Goal: Transaction & Acquisition: Subscribe to service/newsletter

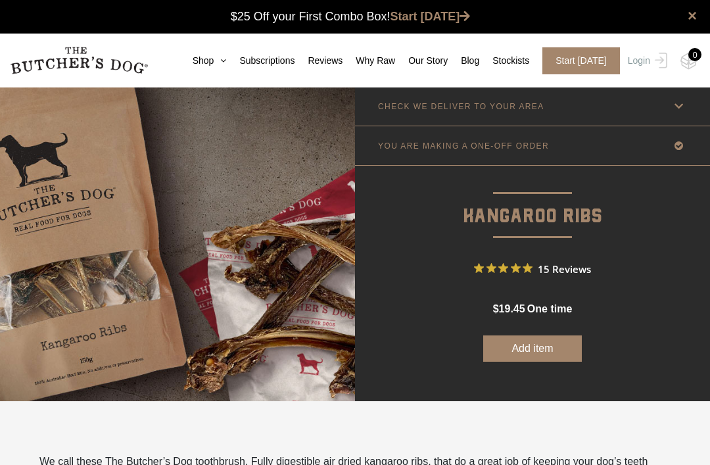
scroll to position [1, 0]
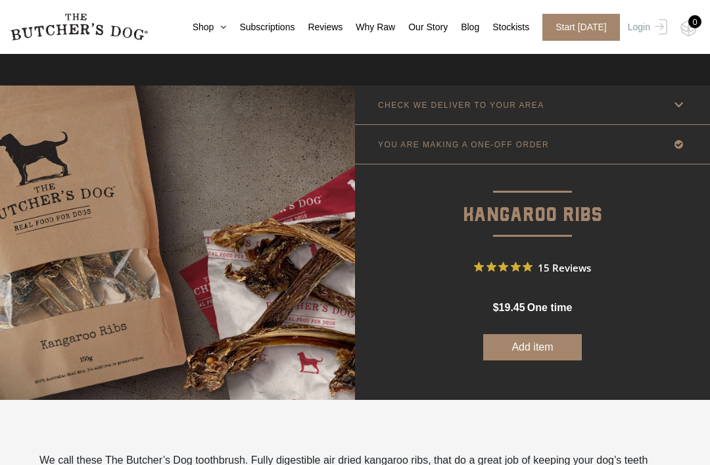
click at [68, 249] on img at bounding box center [177, 242] width 355 height 314
click at [226, 28] on link "Subscriptions" at bounding box center [260, 27] width 68 height 14
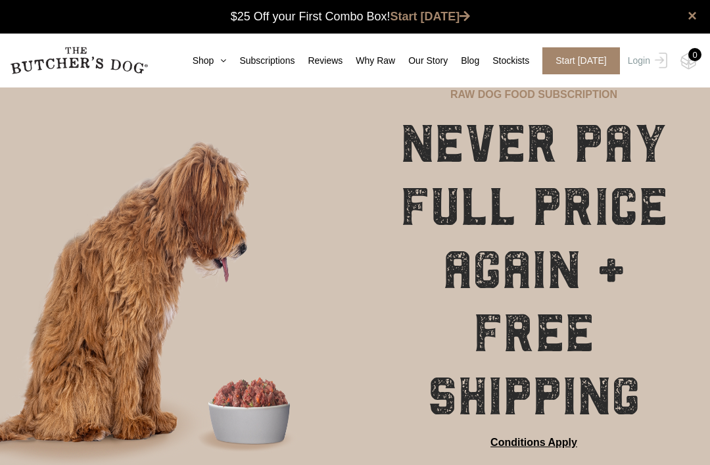
click at [226, 67] on link "Subscriptions" at bounding box center [260, 61] width 68 height 14
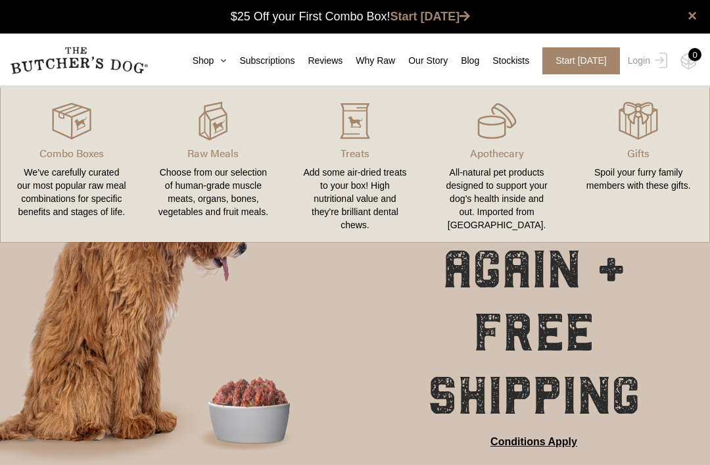
scroll to position [1, 0]
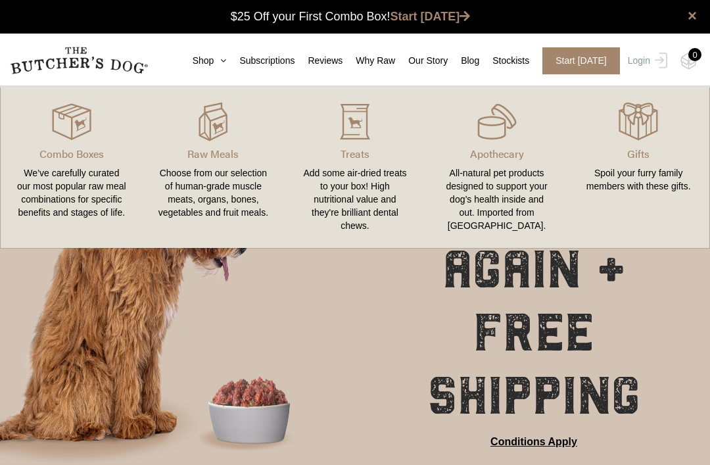
click at [0, 0] on img at bounding box center [0, 0] width 0 height 0
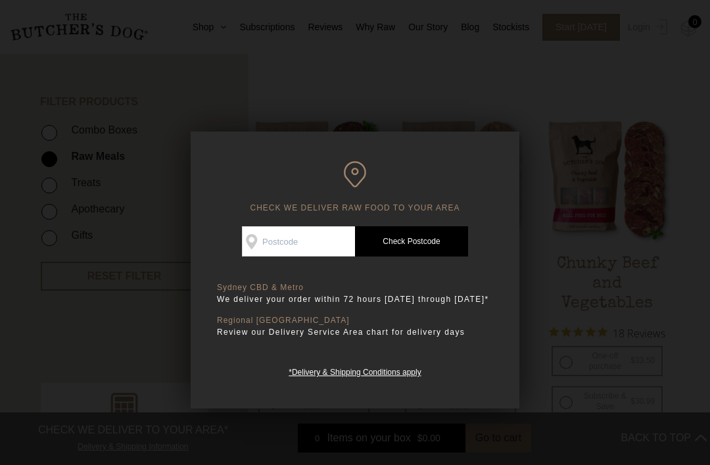
click at [638, 180] on div at bounding box center [355, 232] width 710 height 465
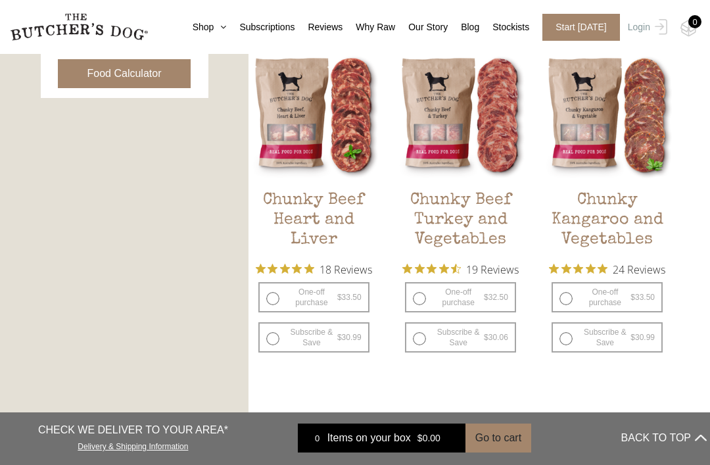
scroll to position [690, 0]
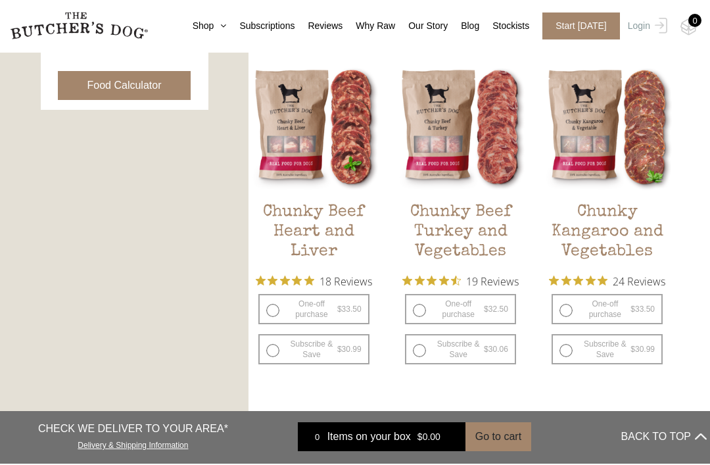
click at [630, 241] on h2 "Chunky Kangaroo and Vegetables" at bounding box center [606, 235] width 131 height 62
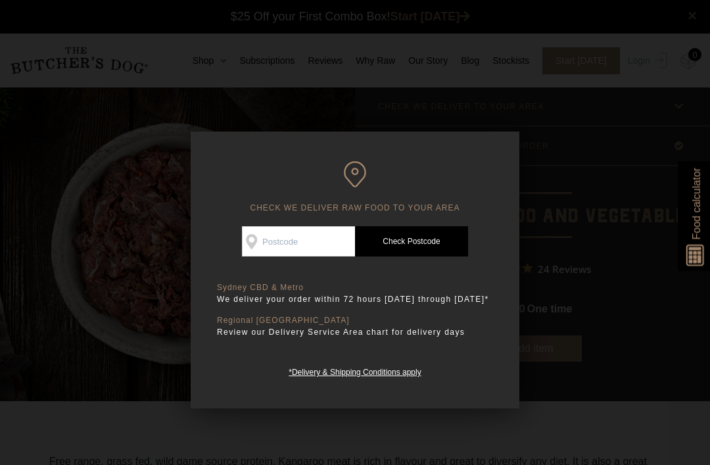
click at [614, 179] on div at bounding box center [355, 232] width 710 height 465
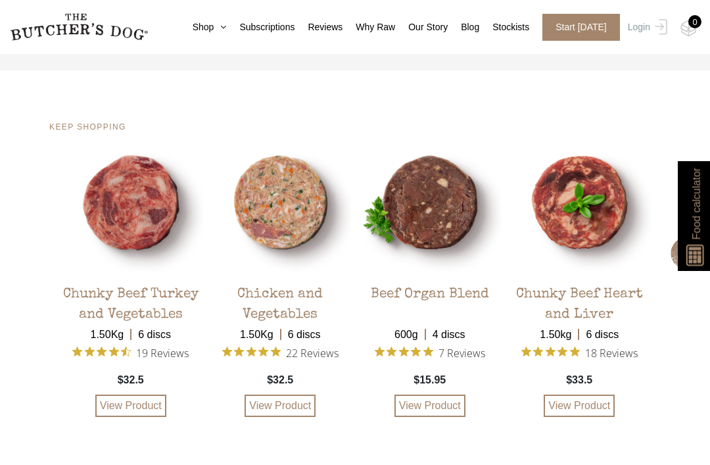
scroll to position [2657, 0]
